Goal: Task Accomplishment & Management: Manage account settings

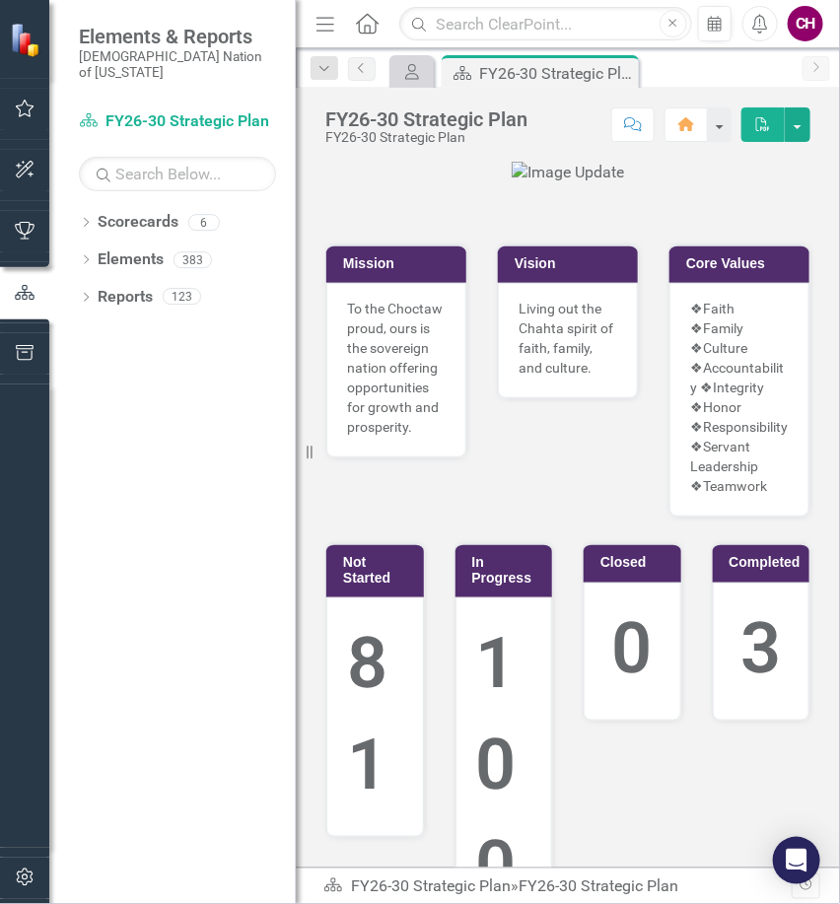
click at [39, 122] on button "button" at bounding box center [25, 109] width 44 height 41
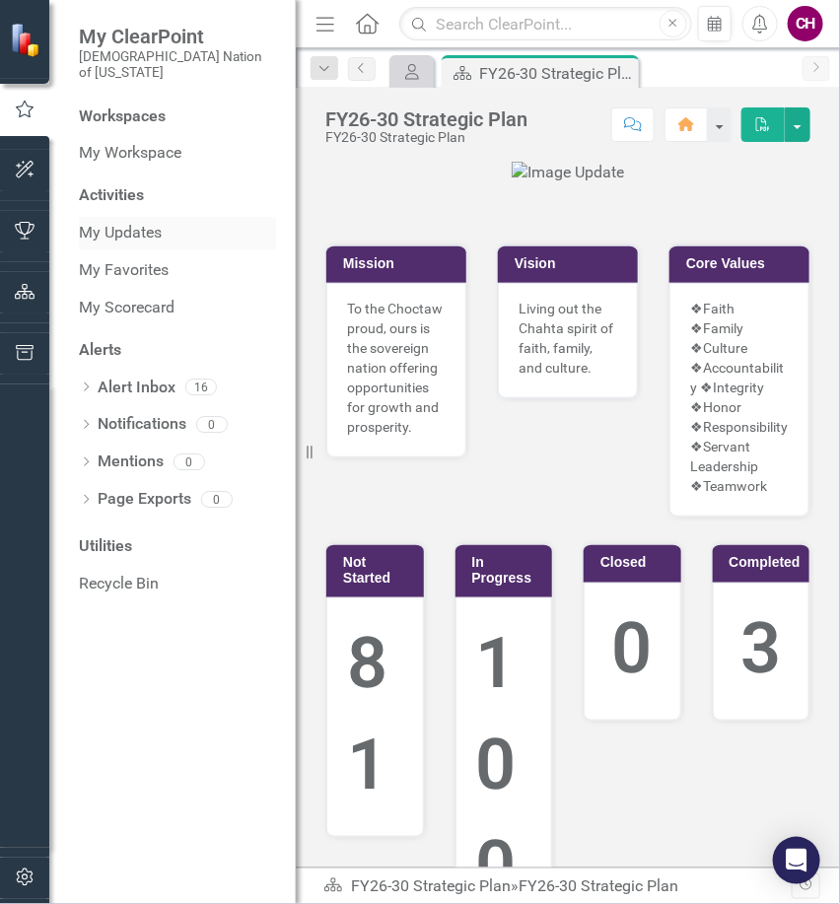
click at [154, 222] on link "My Updates" at bounding box center [177, 233] width 197 height 23
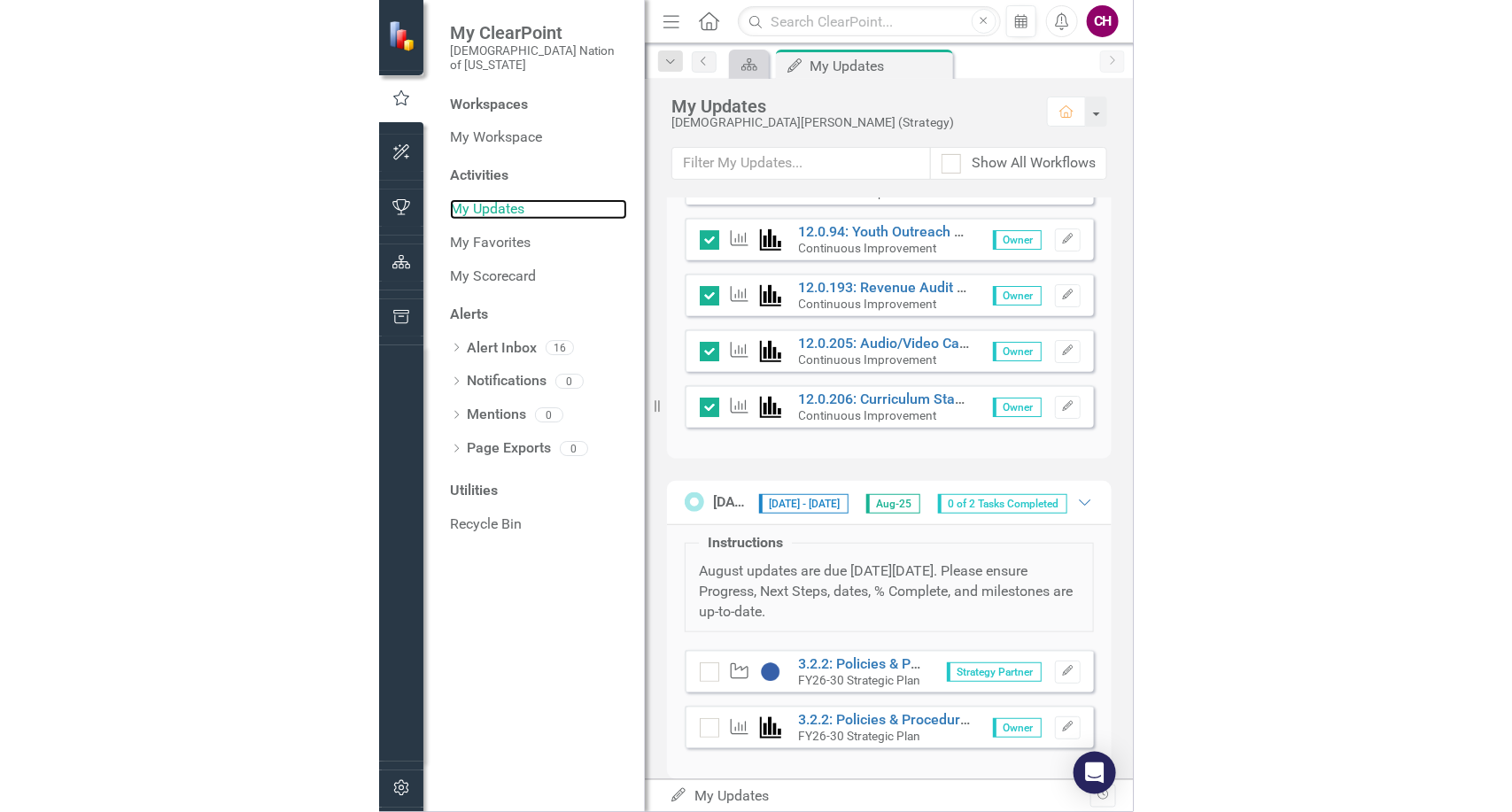
scroll to position [1566, 0]
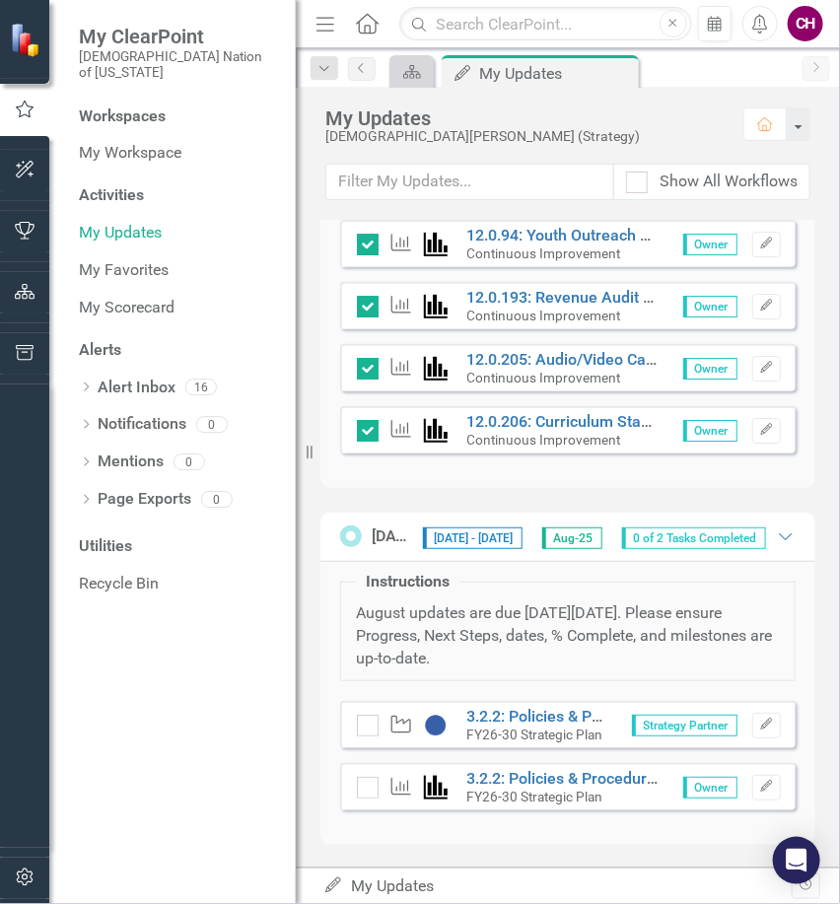
click at [551, 727] on small "FY26-30 Strategic Plan" at bounding box center [535, 735] width 136 height 16
click at [549, 715] on link "3.2.2: Policies & Procedures" at bounding box center [565, 716] width 197 height 19
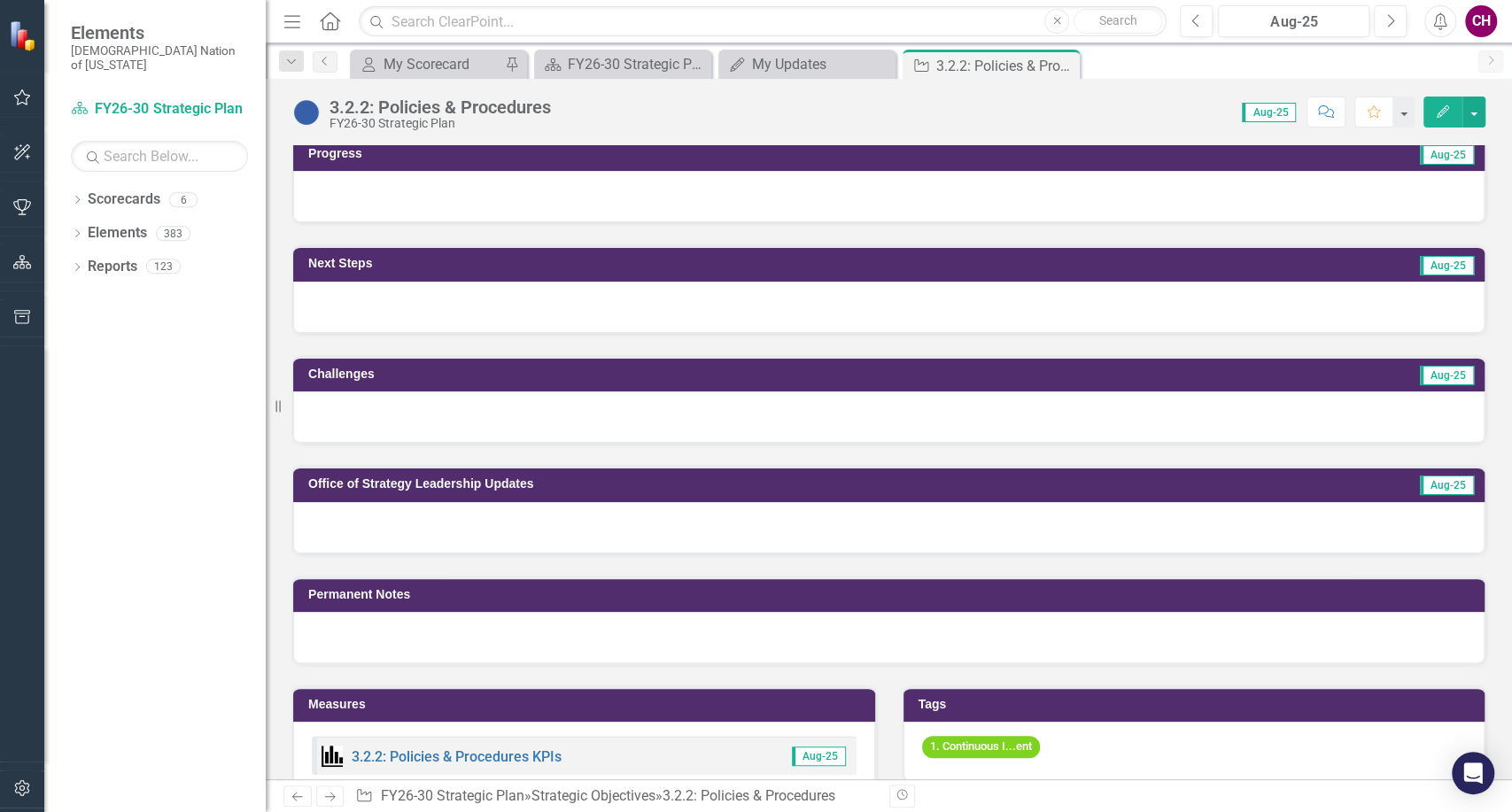
scroll to position [590, 0]
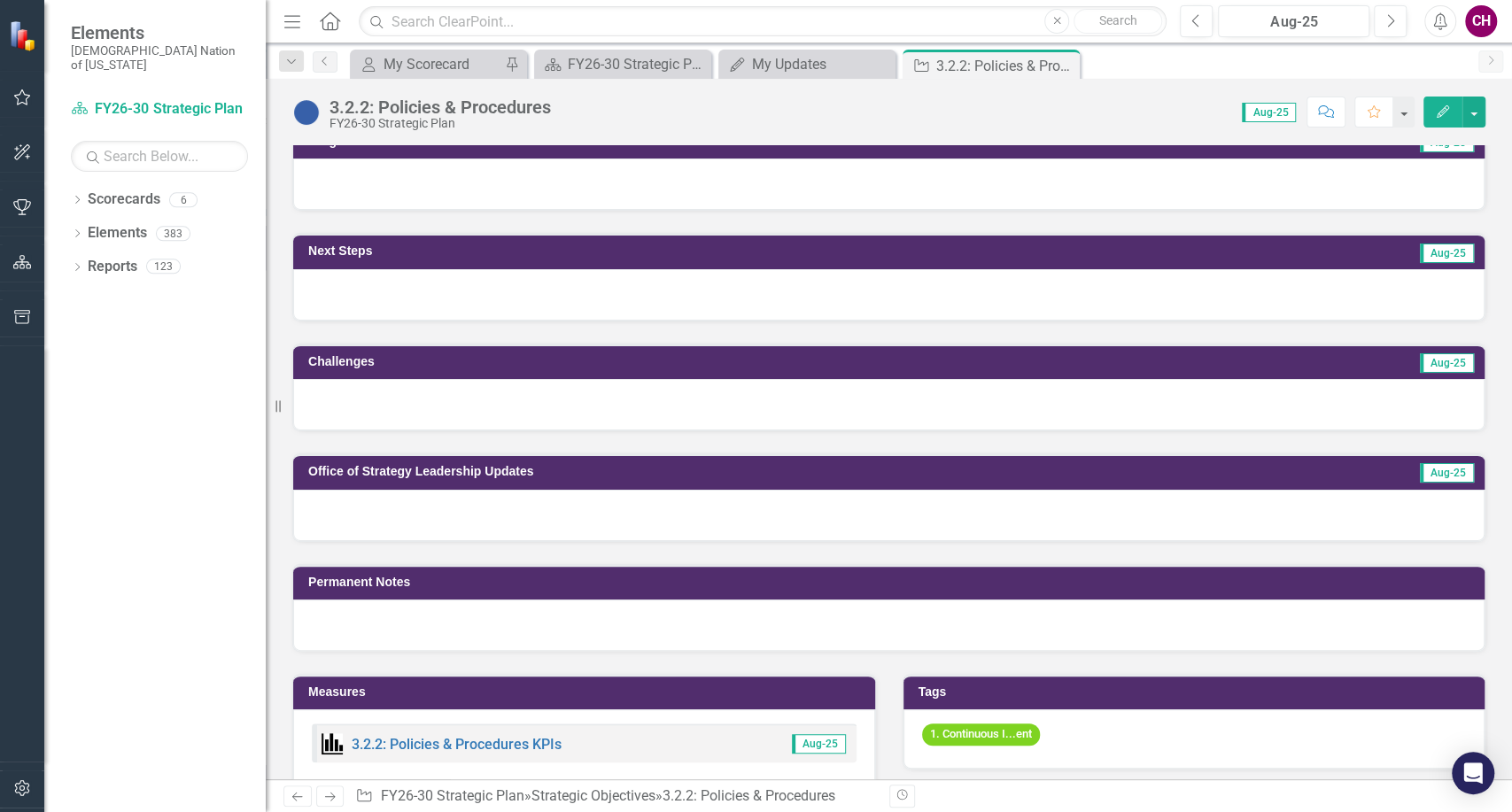
click at [385, 269] on div at bounding box center [889, 295] width 1191 height 51
click at [388, 272] on div at bounding box center [889, 295] width 1191 height 51
click at [436, 271] on div at bounding box center [889, 295] width 1191 height 51
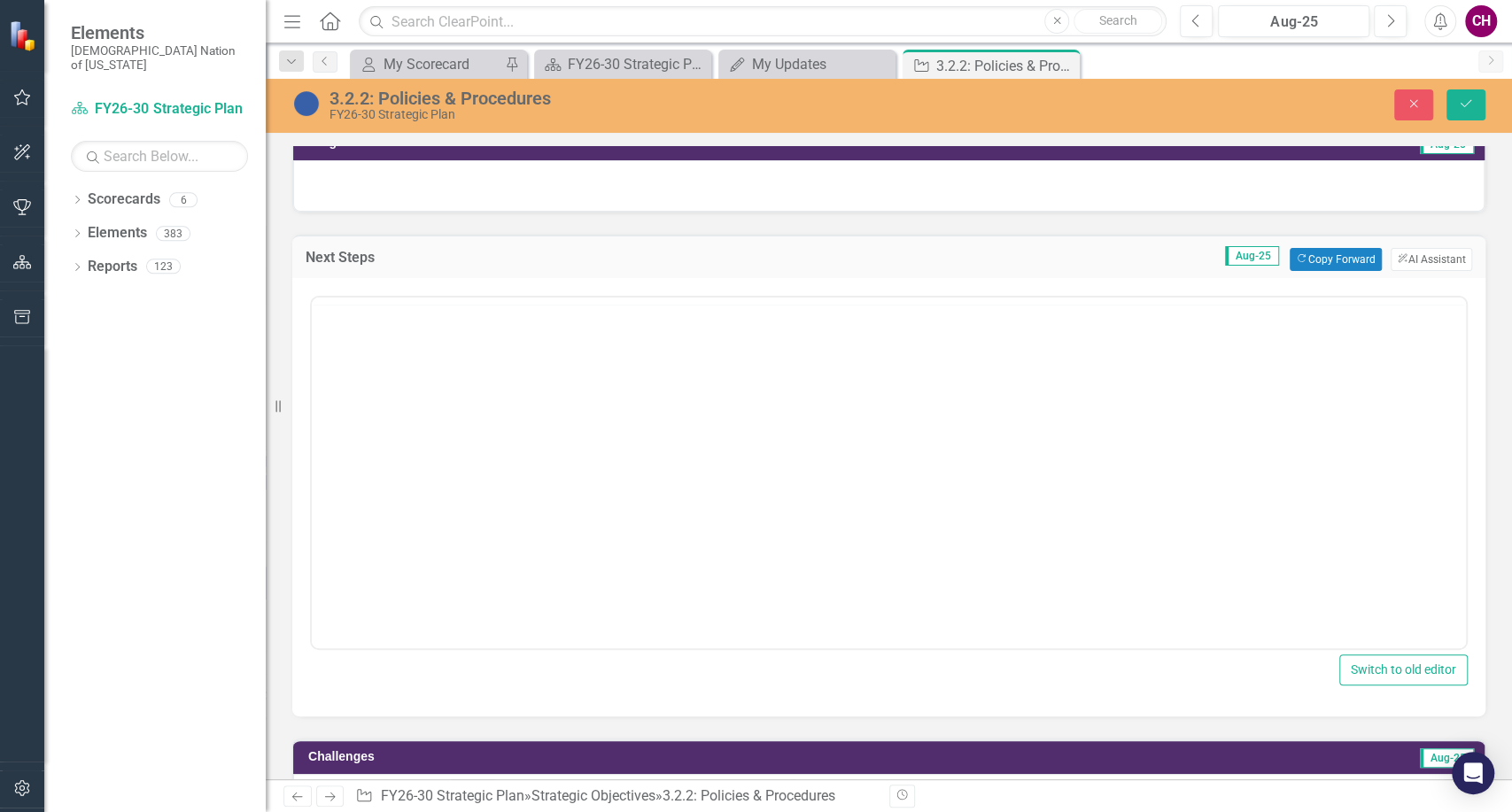
scroll to position [0, 0]
click at [399, 470] on body "Rich Text Area. Press ALT-0 for help." at bounding box center [889, 437] width 1154 height 266
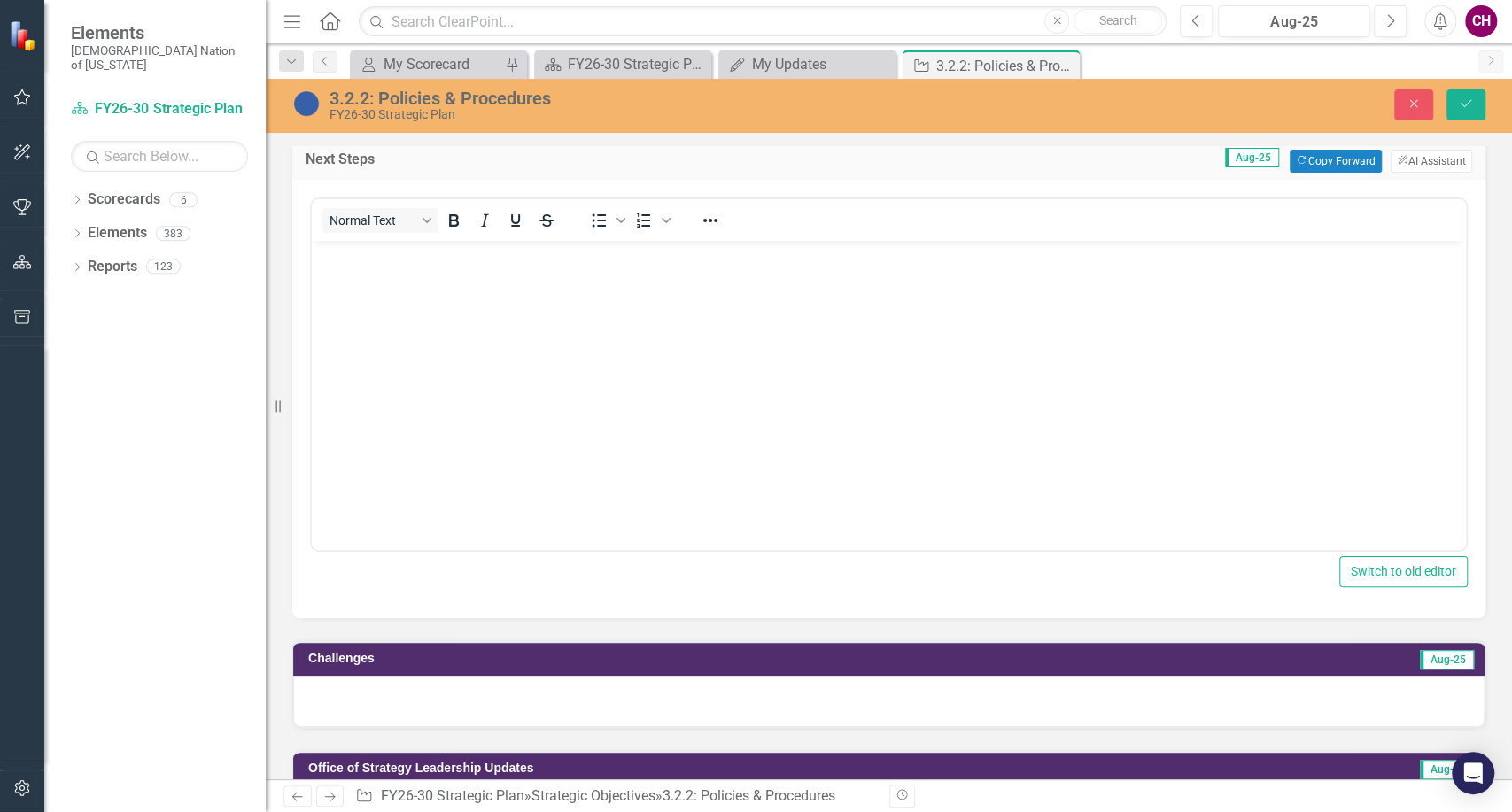
click at [389, 696] on div at bounding box center [889, 701] width 1191 height 51
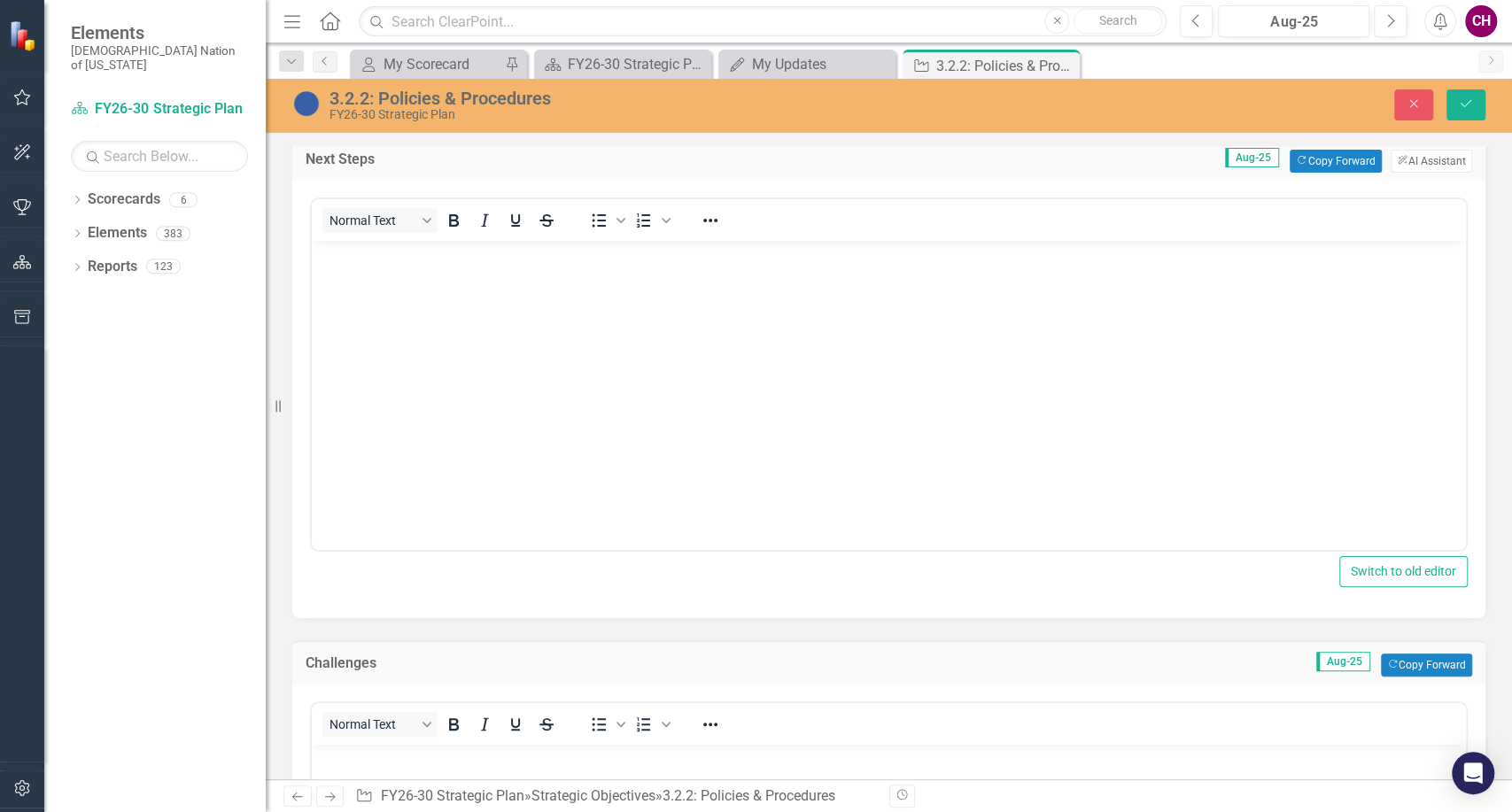
scroll to position [0, 0]
click at [428, 389] on body "Rich Text Area. Press ALT-0 for help." at bounding box center [889, 373] width 1154 height 266
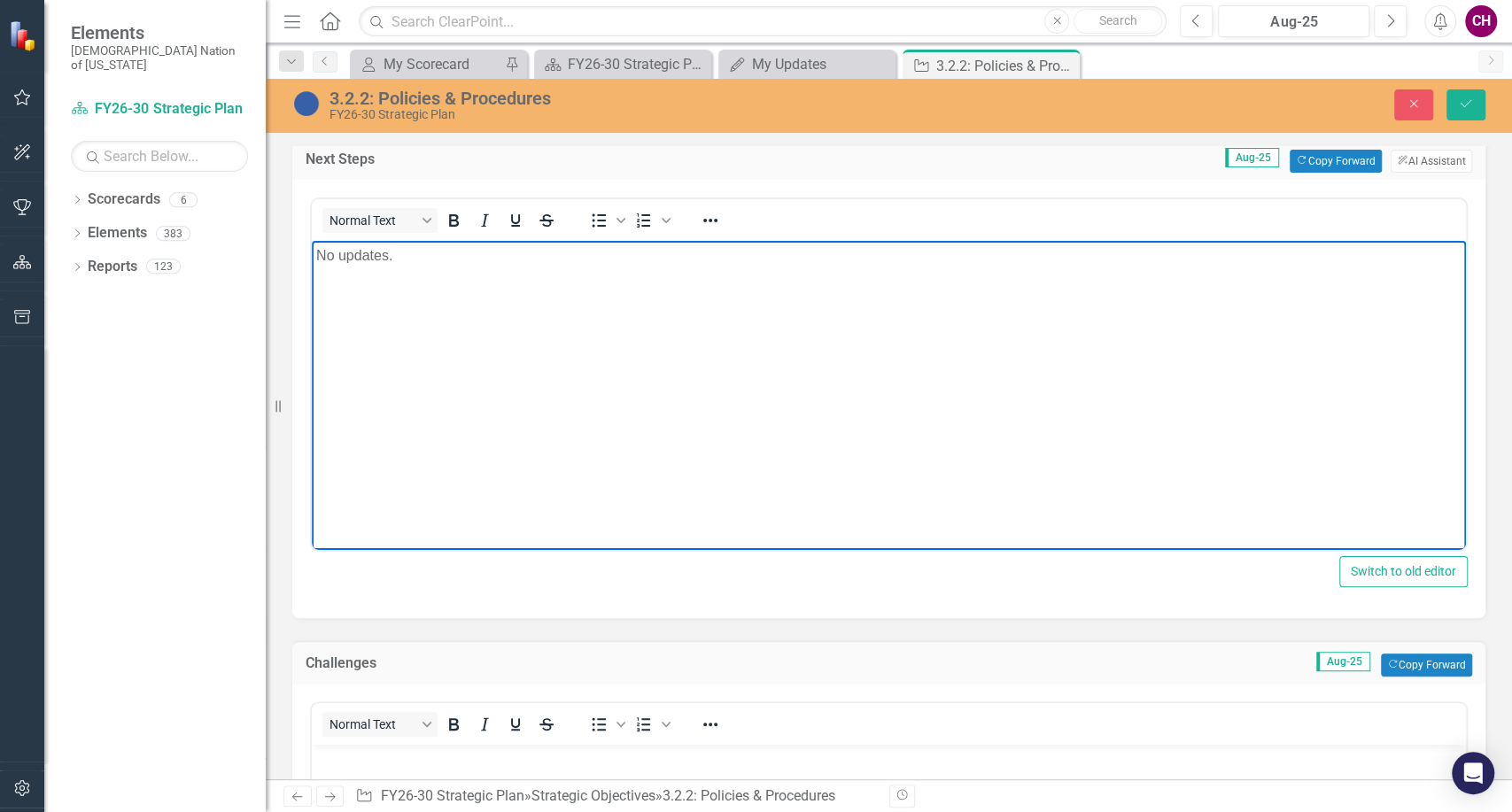
scroll to position [787, 0]
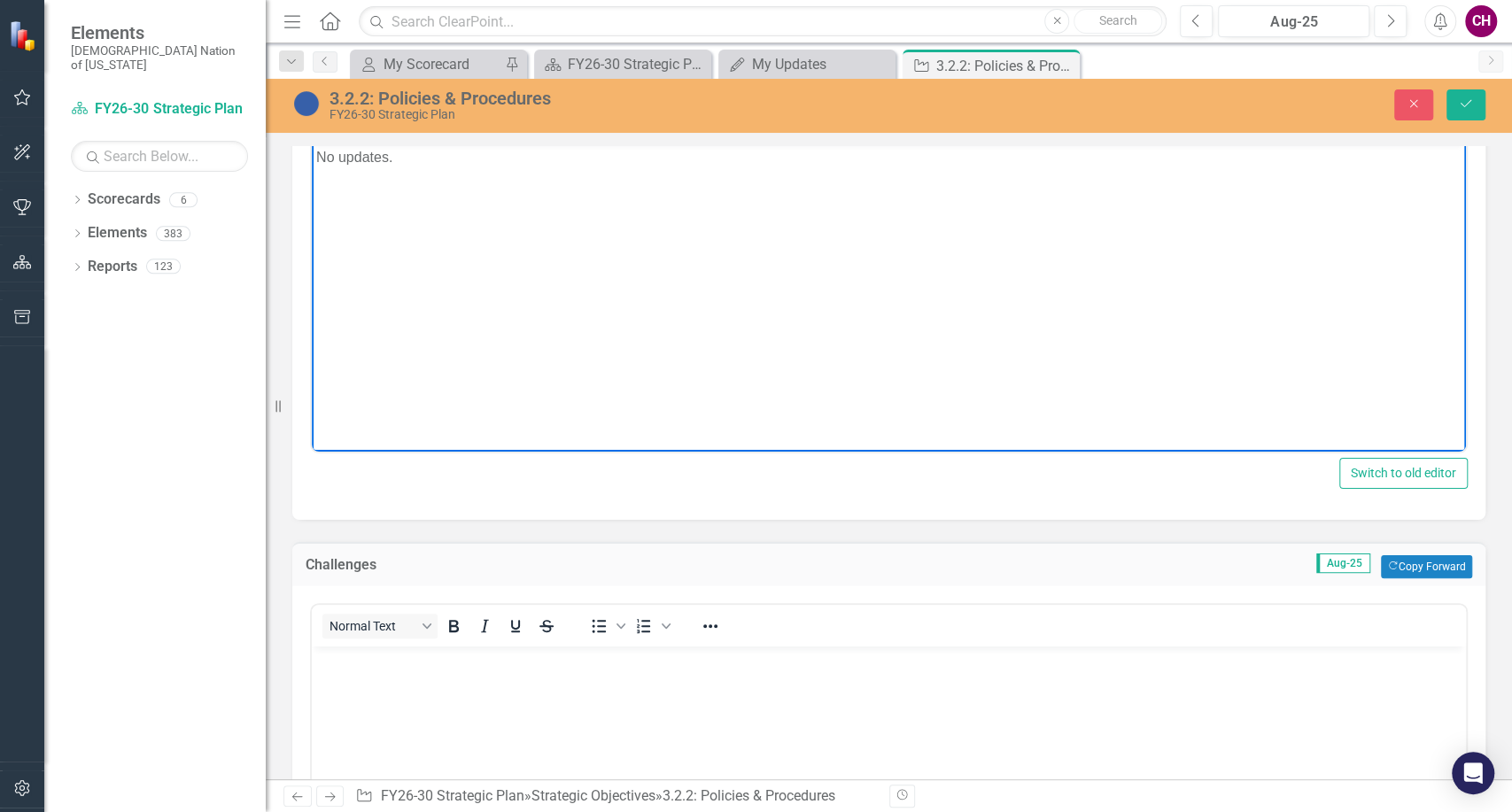
click at [374, 671] on p "Rich Text Area. Press ALT-0 for help." at bounding box center [889, 662] width 1145 height 22
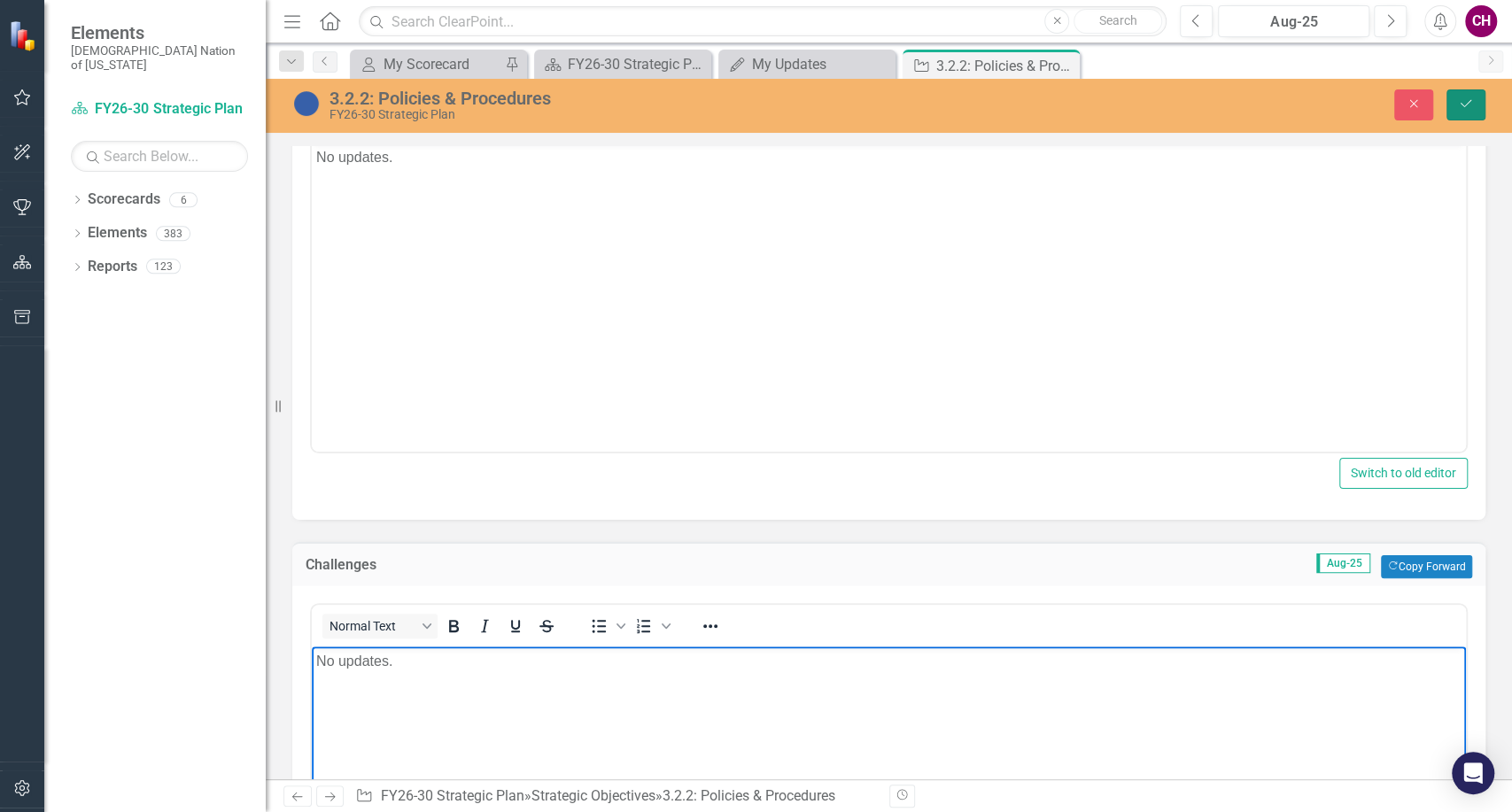
click at [754, 105] on button "Save" at bounding box center [1465, 105] width 39 height 31
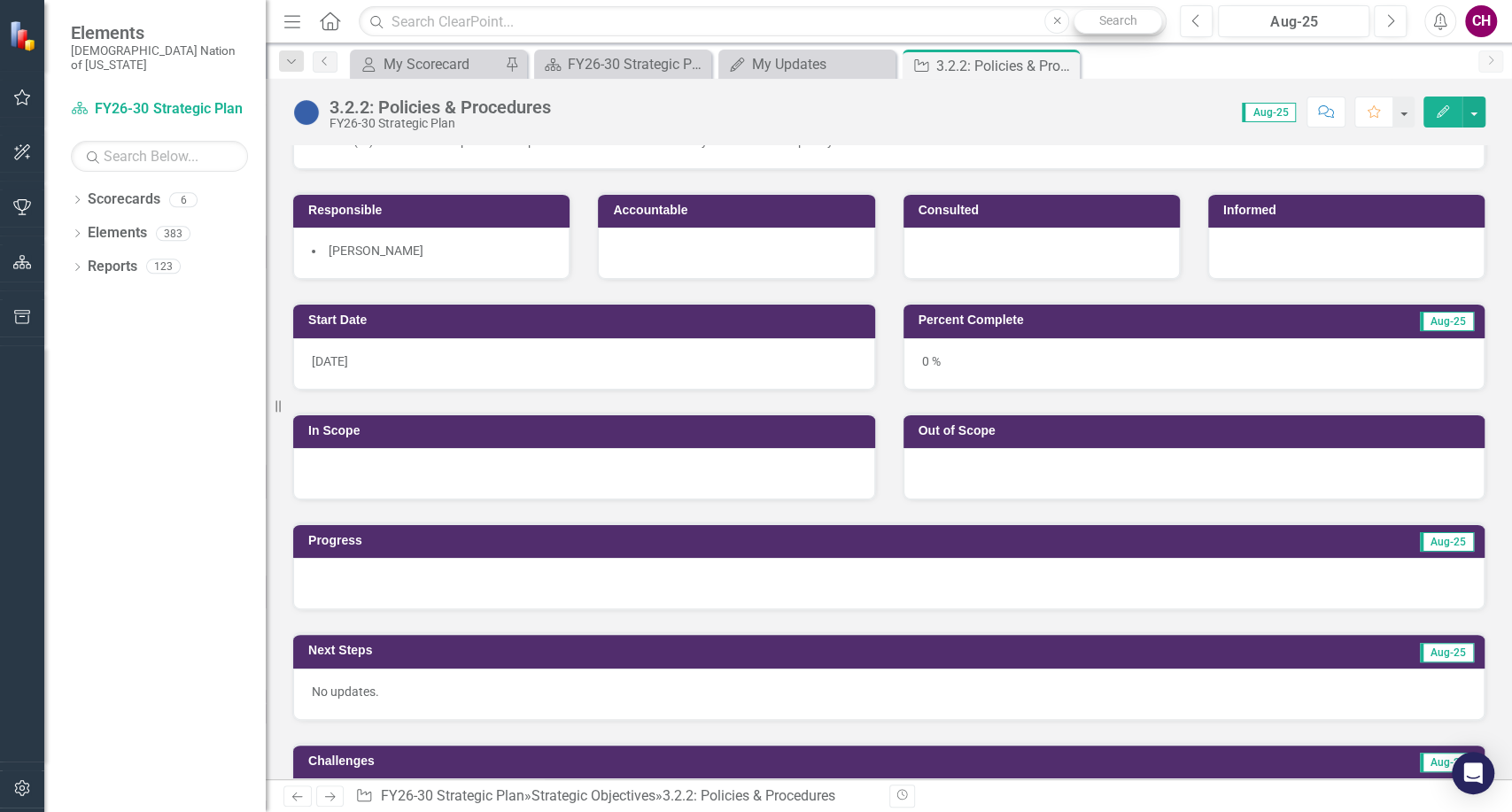
scroll to position [98, 0]
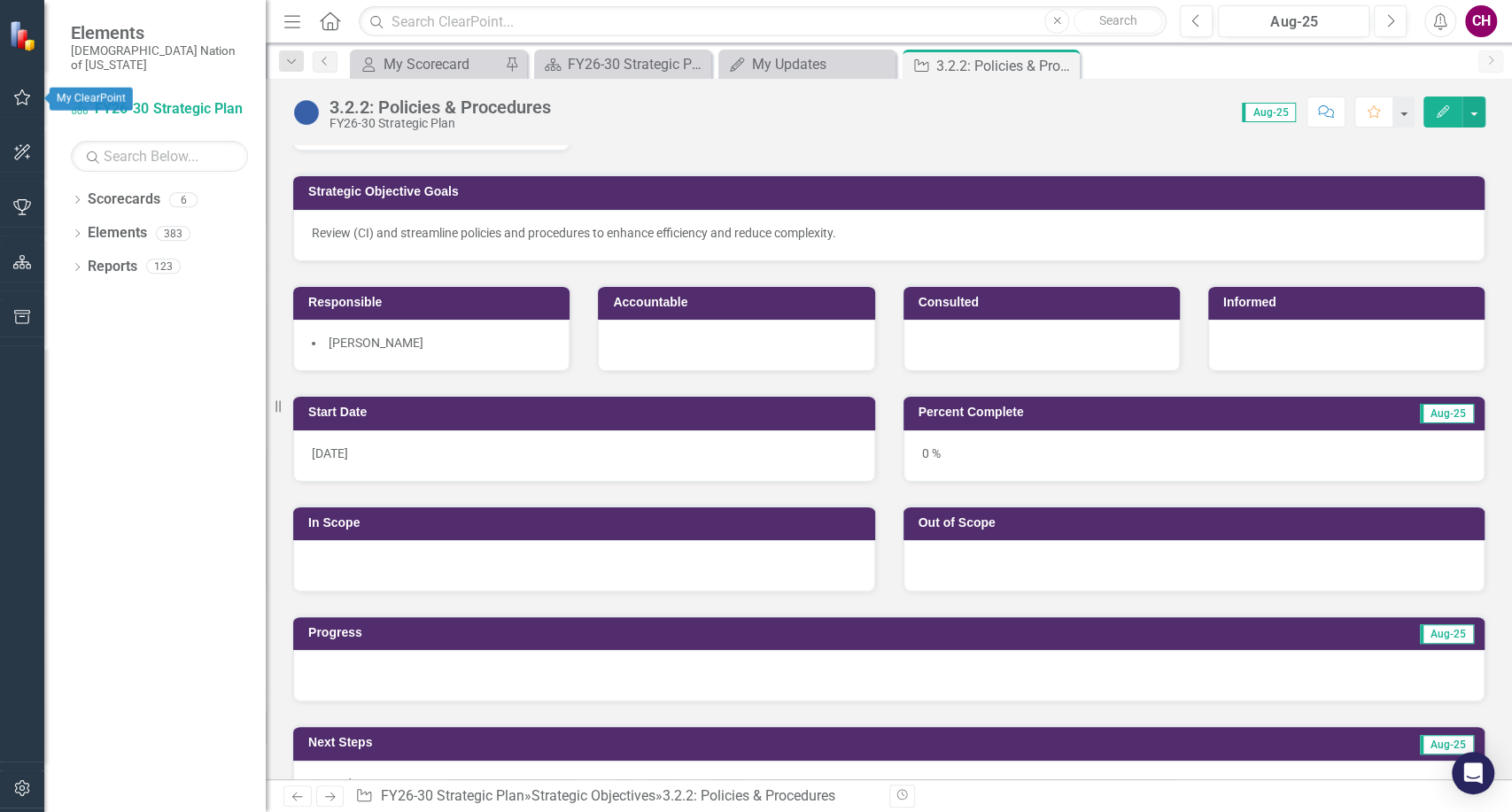
click at [9, 97] on button "button" at bounding box center [22, 98] width 40 height 37
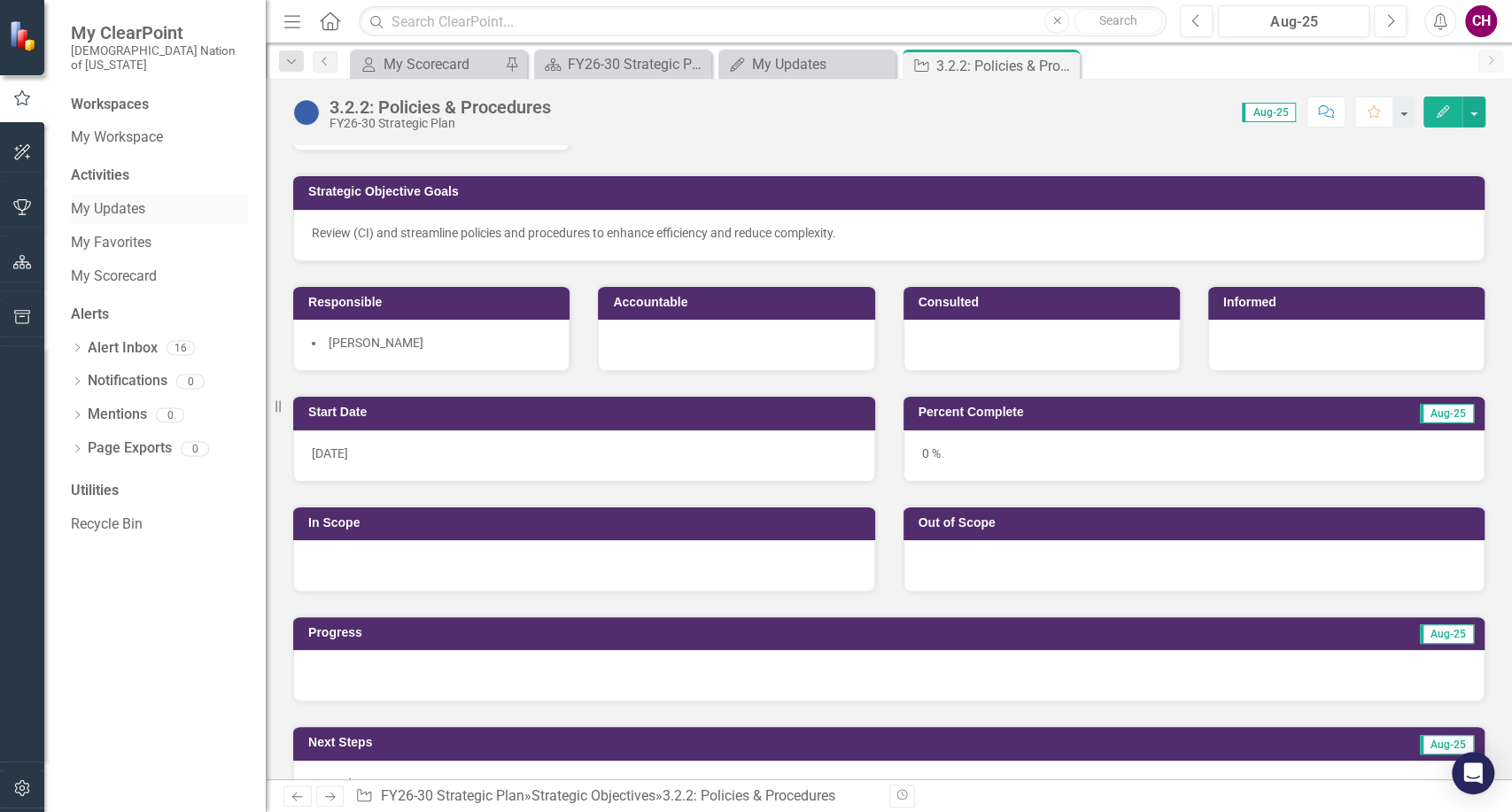
click at [134, 199] on link "My Updates" at bounding box center [159, 209] width 177 height 21
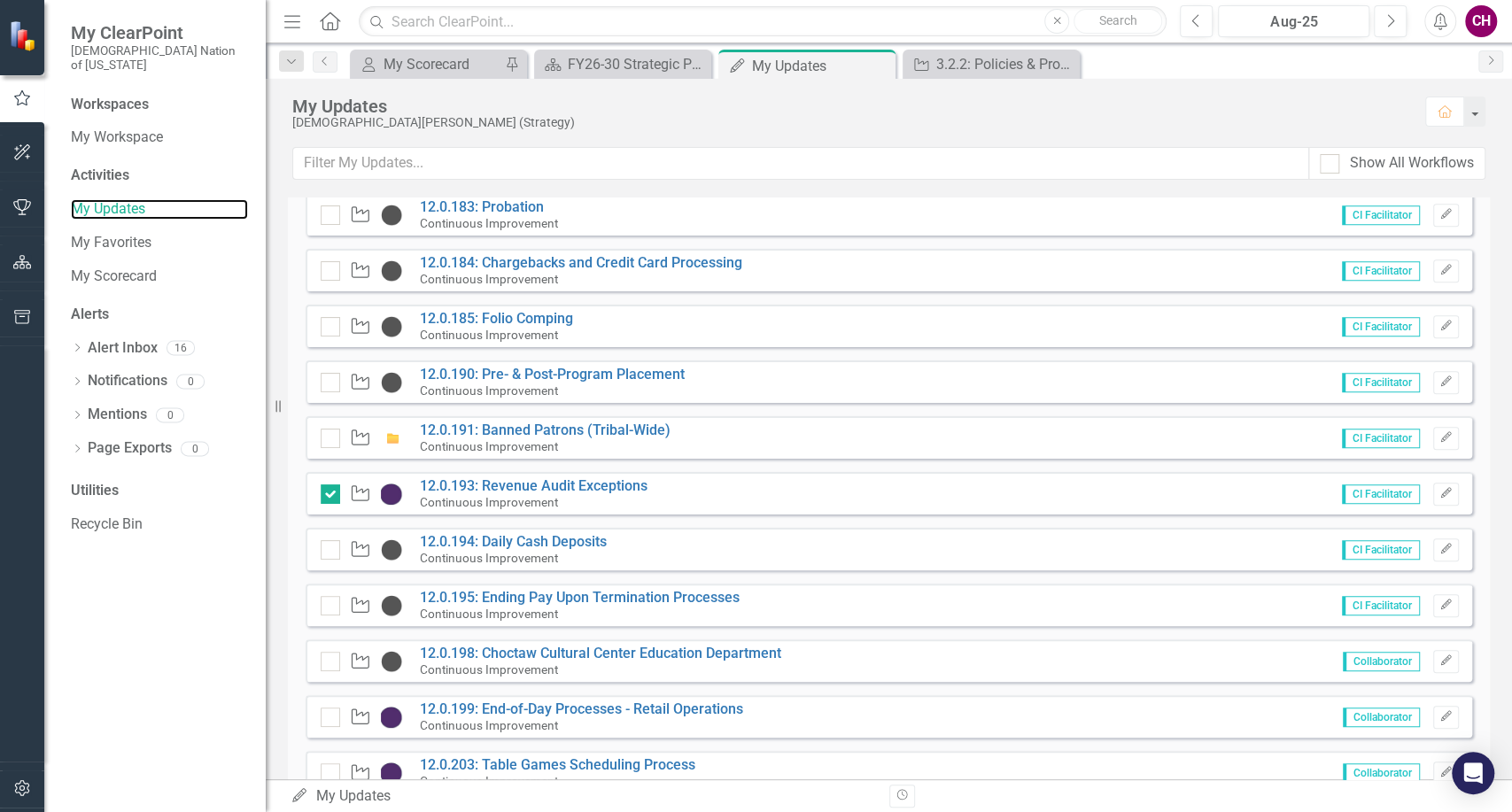
scroll to position [590, 0]
